Goal: Information Seeking & Learning: Learn about a topic

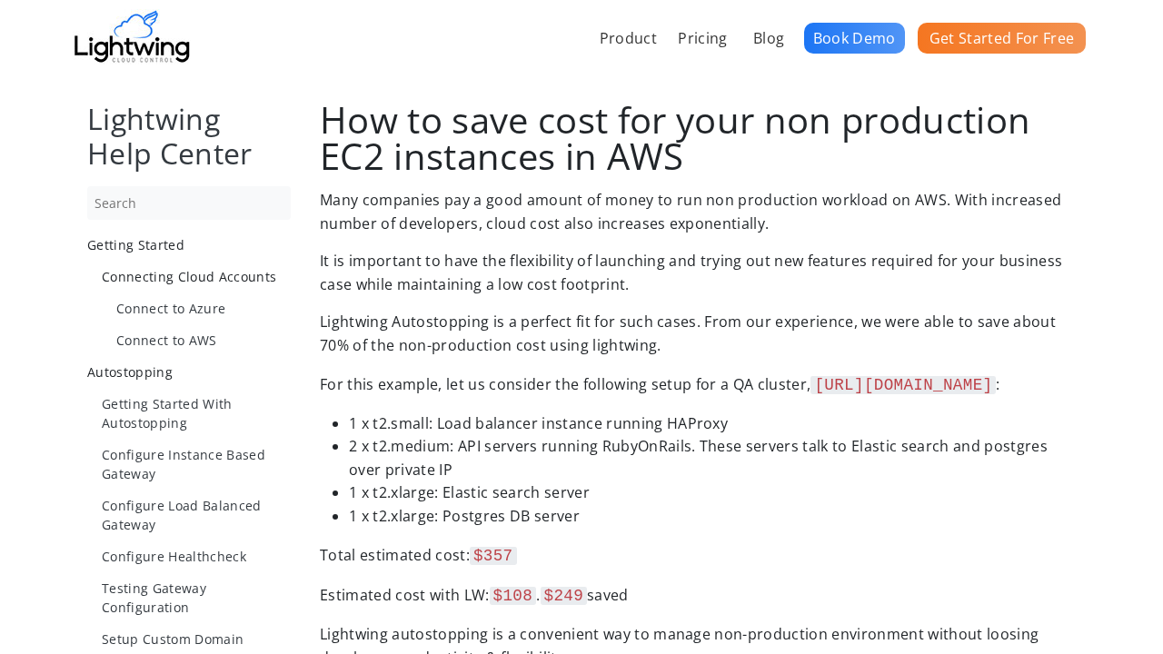
scroll to position [2499, 0]
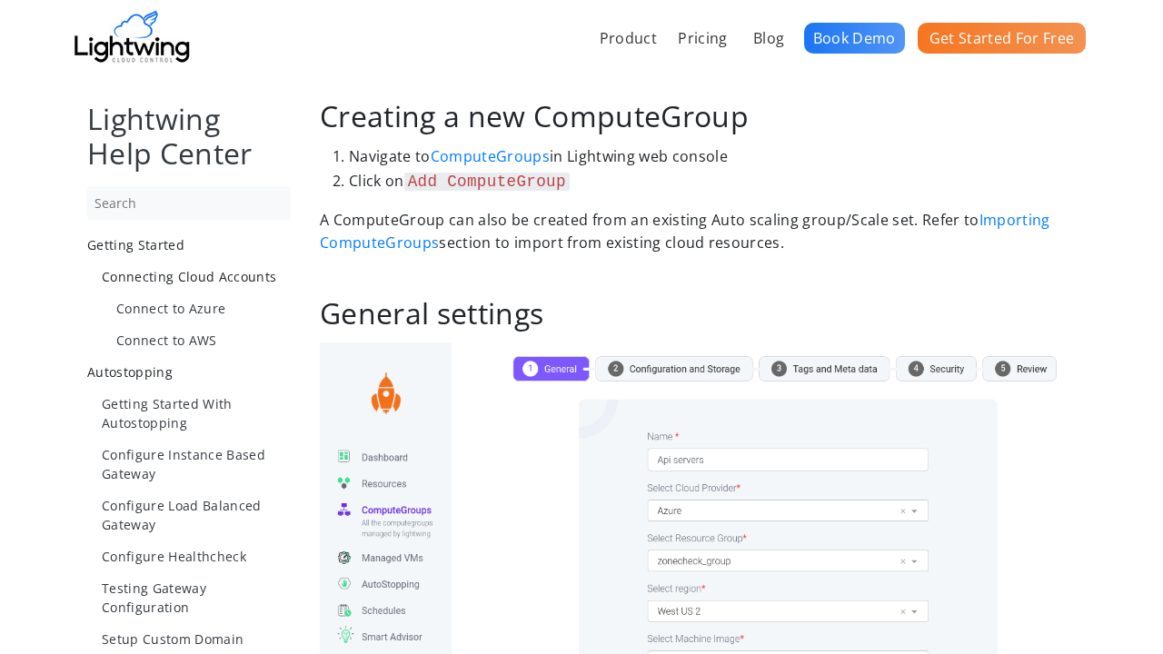
scroll to position [2091, 0]
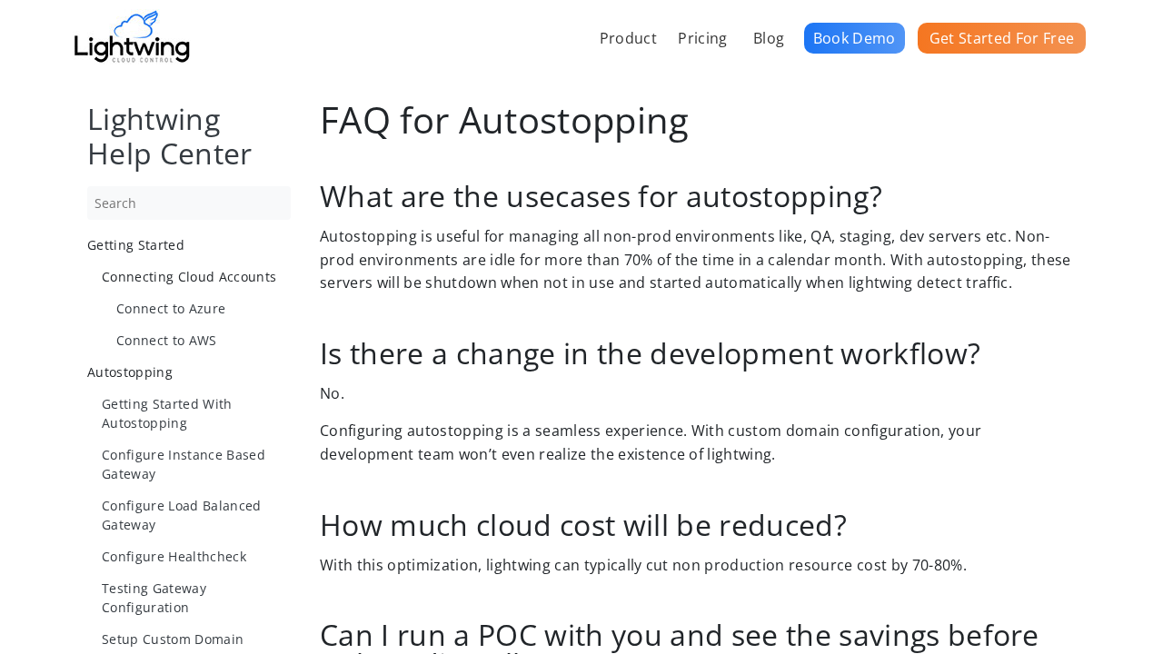
scroll to position [1278, 0]
